Goal: Navigation & Orientation: Go to known website

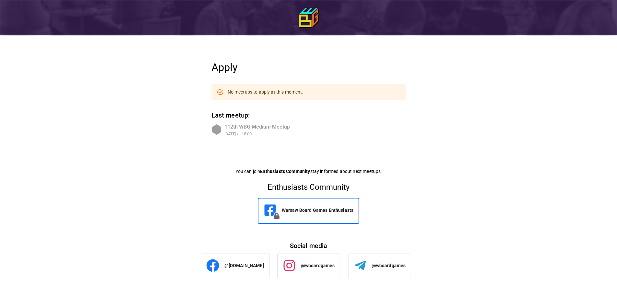
click at [273, 128] on div "112th WBG Medium Meetup" at bounding box center [257, 127] width 65 height 8
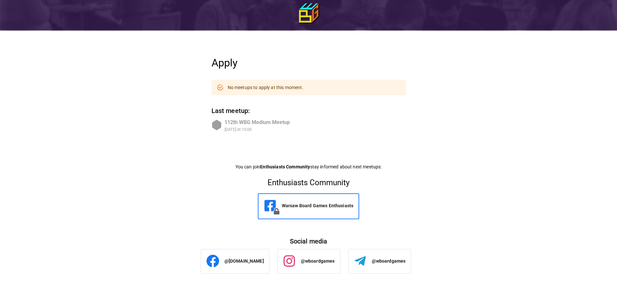
scroll to position [6, 0]
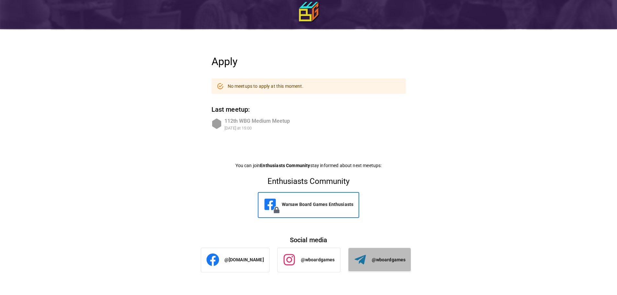
click at [381, 258] on p "@wboardgames" at bounding box center [389, 260] width 34 height 6
click at [313, 4] on img at bounding box center [308, 11] width 19 height 19
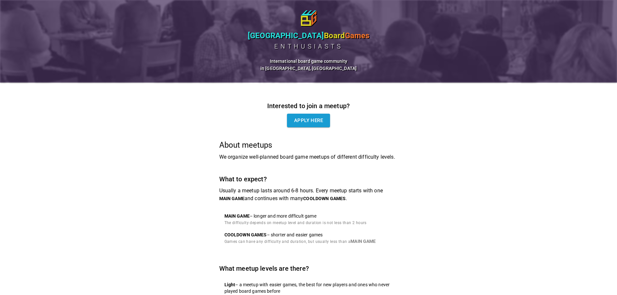
click at [154, 66] on h6 "International board game community in [GEOGRAPHIC_DATA], [GEOGRAPHIC_DATA]" at bounding box center [308, 65] width 597 height 14
